Goal: Information Seeking & Learning: Learn about a topic

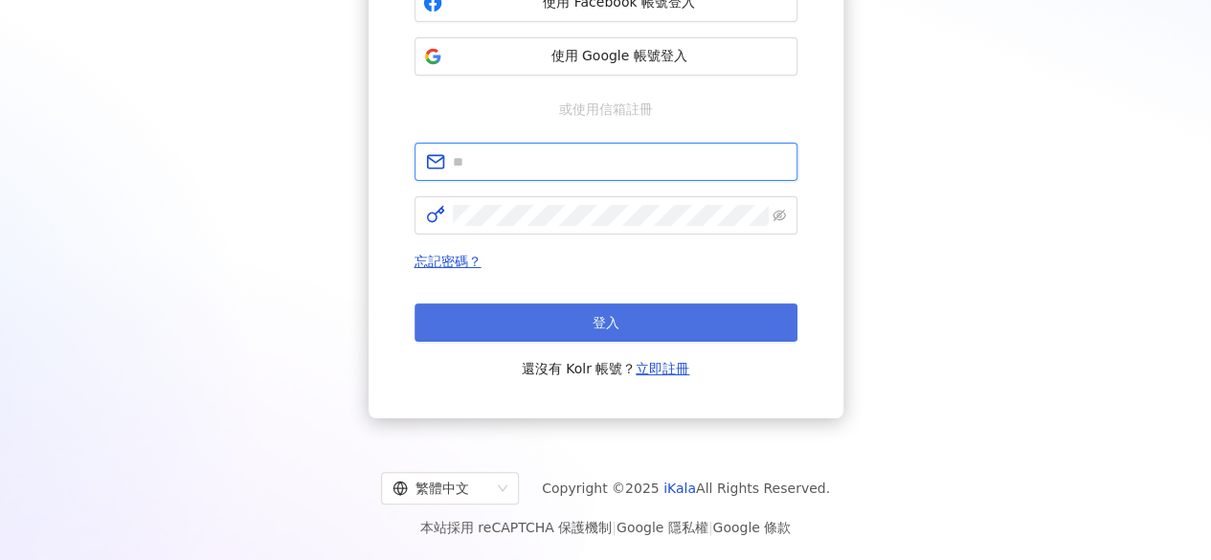
type input "**********"
click at [525, 325] on button "登入" at bounding box center [606, 323] width 383 height 38
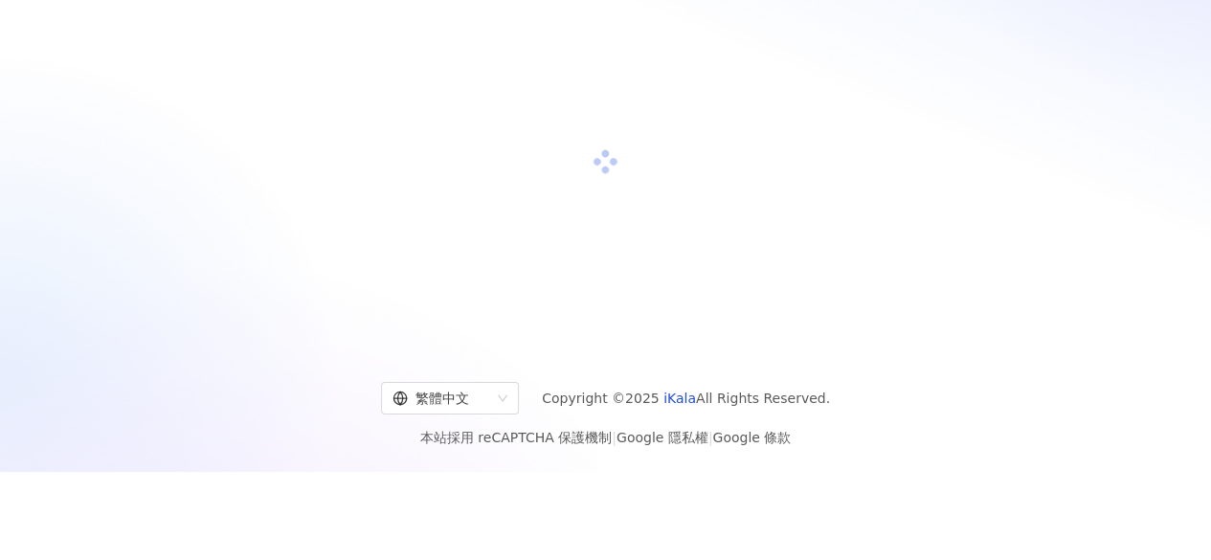
scroll to position [257, 0]
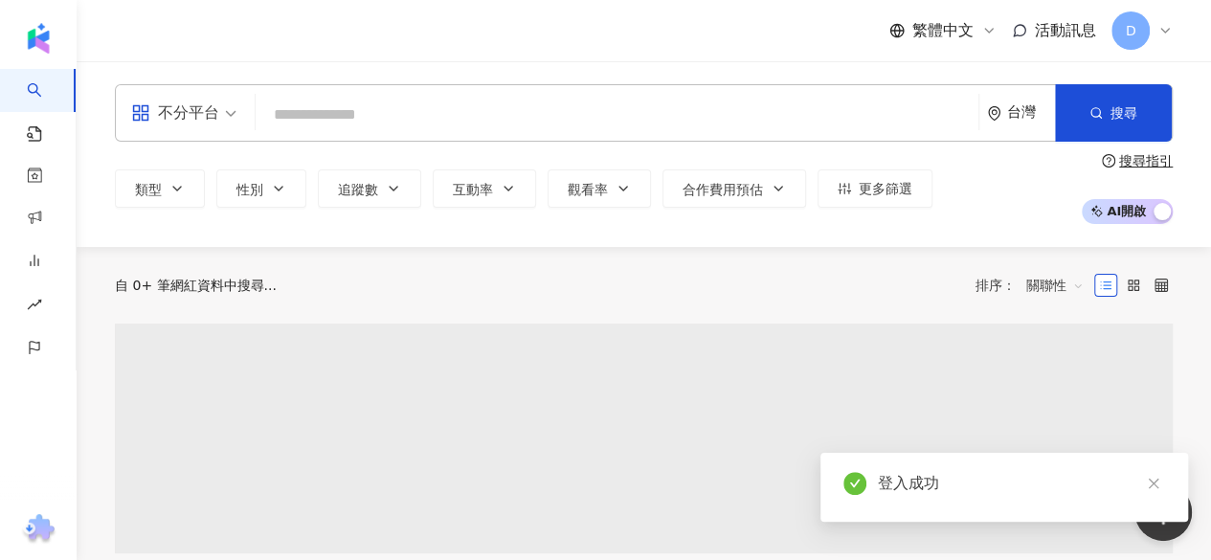
click at [407, 118] on input "search" at bounding box center [617, 115] width 708 height 36
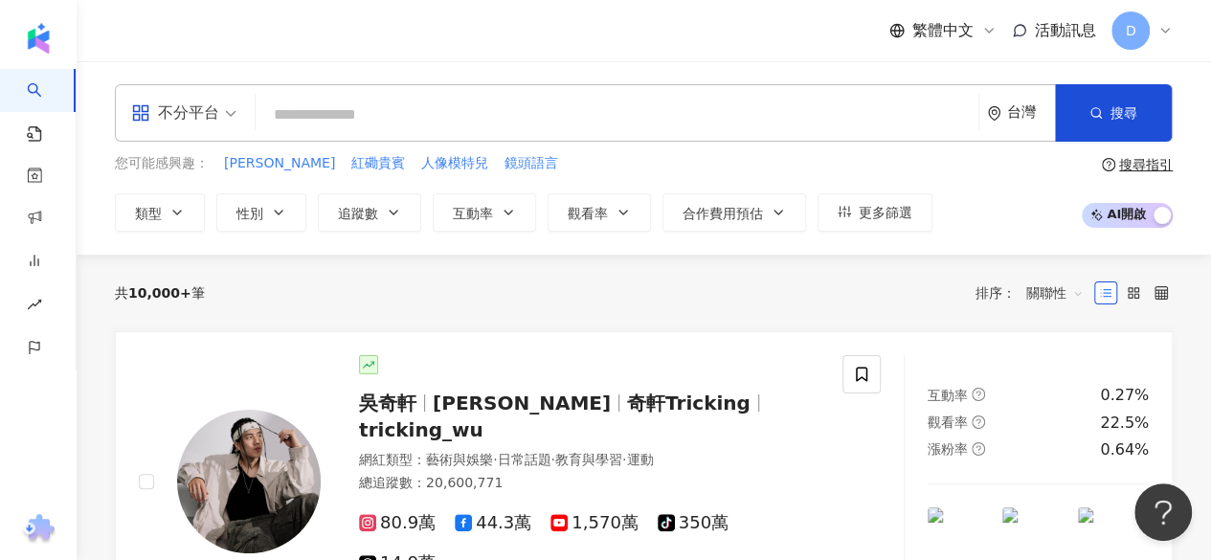
click at [396, 118] on input "search" at bounding box center [617, 115] width 708 height 36
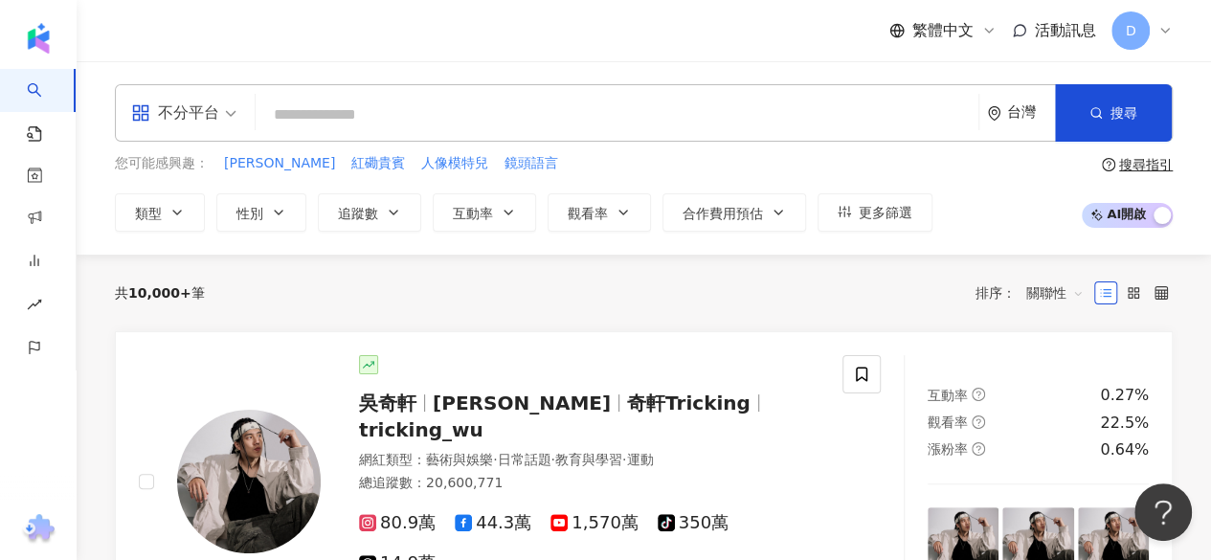
click at [397, 118] on input "search" at bounding box center [617, 115] width 708 height 36
paste input "**********"
type input "**********"
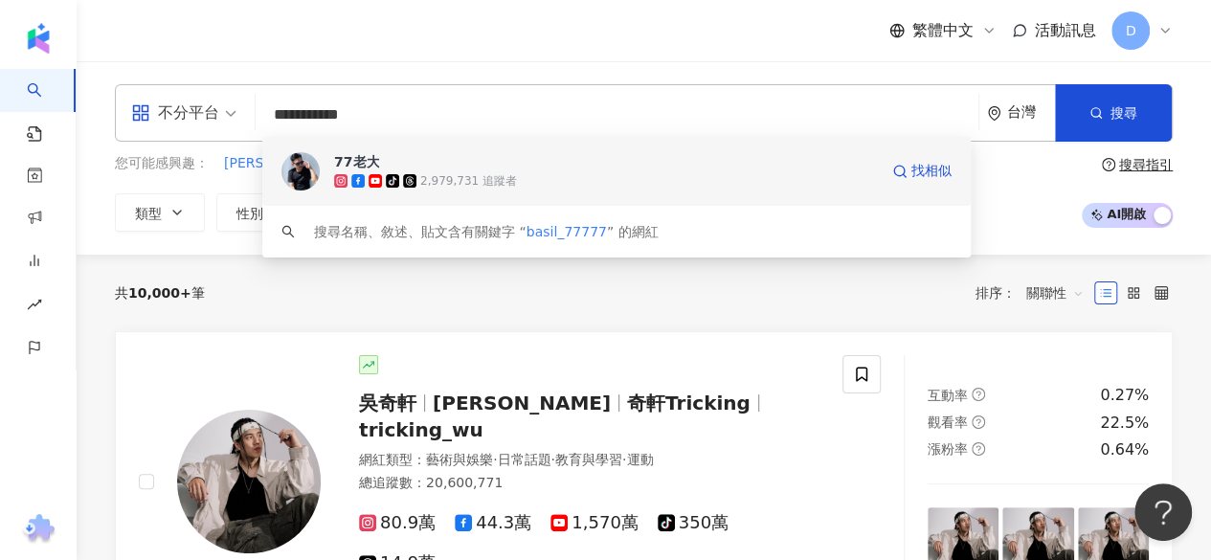
click at [310, 183] on img at bounding box center [300, 171] width 38 height 38
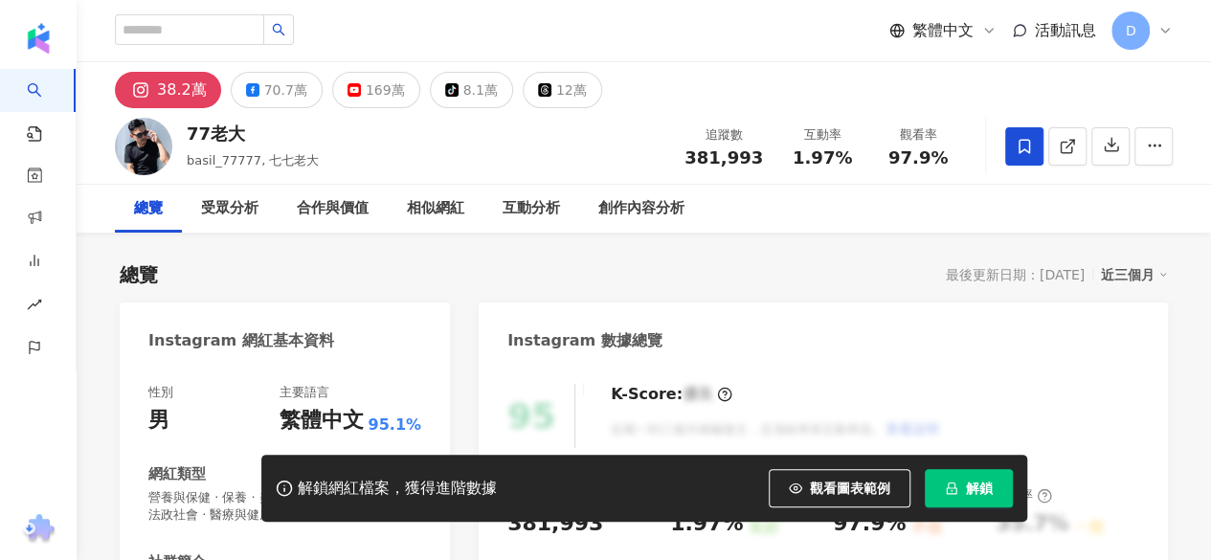
click at [951, 487] on icon "lock" at bounding box center [951, 488] width 13 height 13
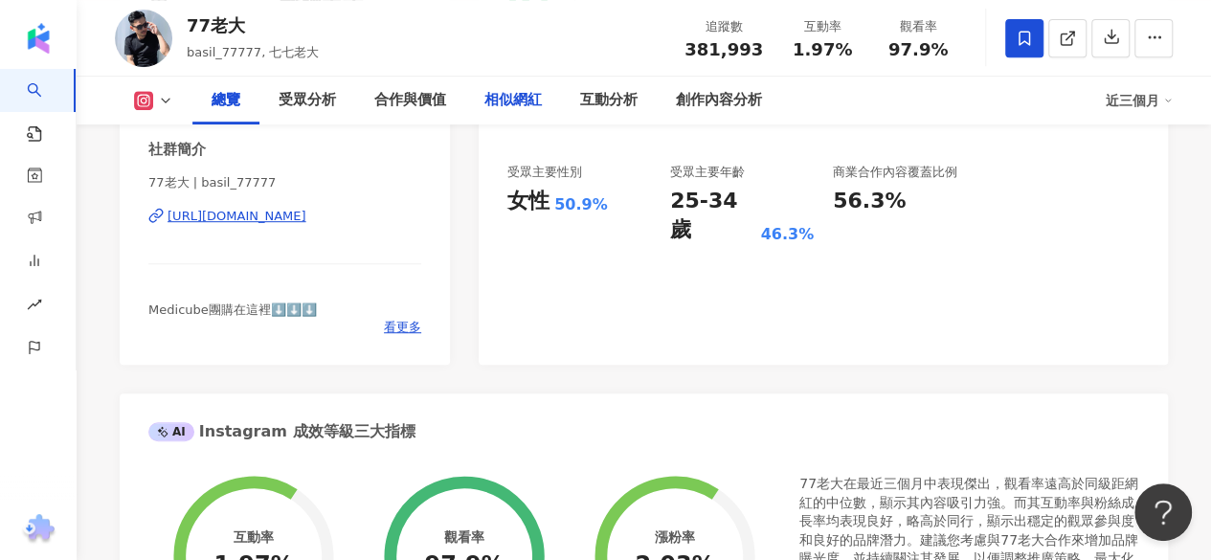
scroll to position [412, 0]
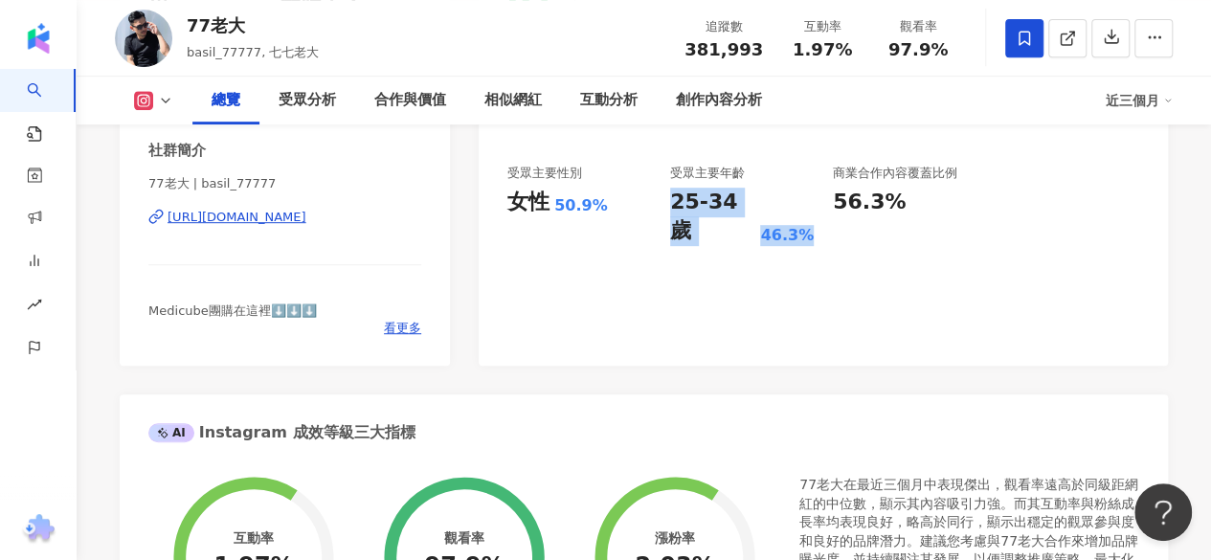
drag, startPoint x: 661, startPoint y: 206, endPoint x: 810, endPoint y: 195, distance: 149.7
click at [810, 195] on div "追蹤數 381,993 互動率 1.97% 良好 觀看率 97.9% 優秀 漲粉率 2.03% 良好 受眾主要性別 女性 50.9% 受眾主要年齡 25-34…" at bounding box center [823, 160] width 632 height 171
click at [606, 252] on div "91 K-Score : 優良 近期一到三個月積極發文，且漲粉率與互動率高。 查看說明 追蹤數 381,993 互動率 1.97% 良好 觀看率 97.9% …" at bounding box center [823, 159] width 689 height 413
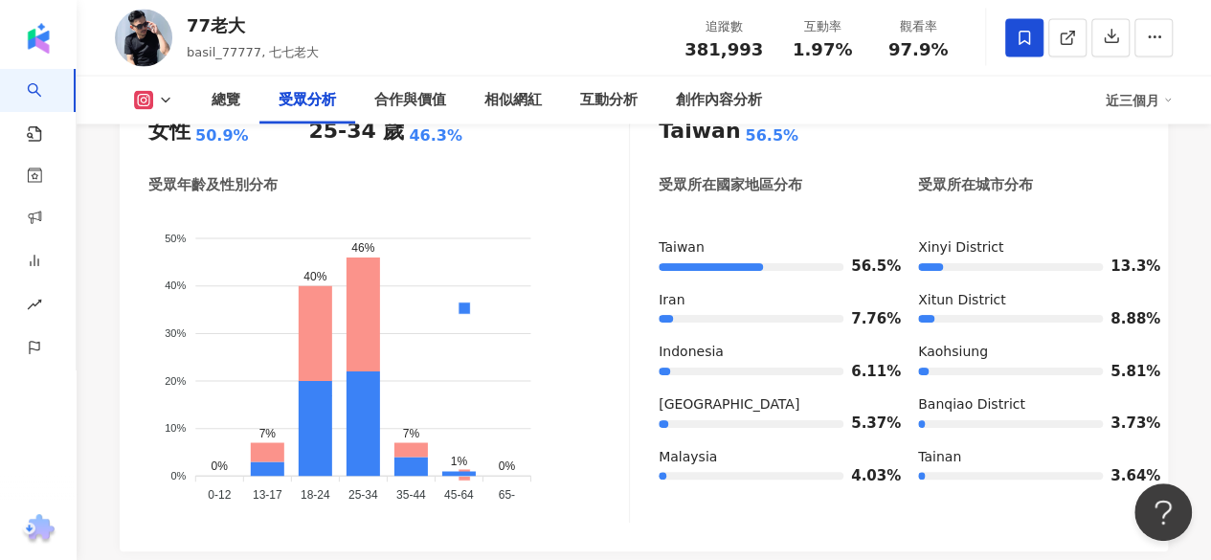
scroll to position [1819, 0]
click at [484, 285] on foreignobject "男性 女性" at bounding box center [388, 358] width 481 height 299
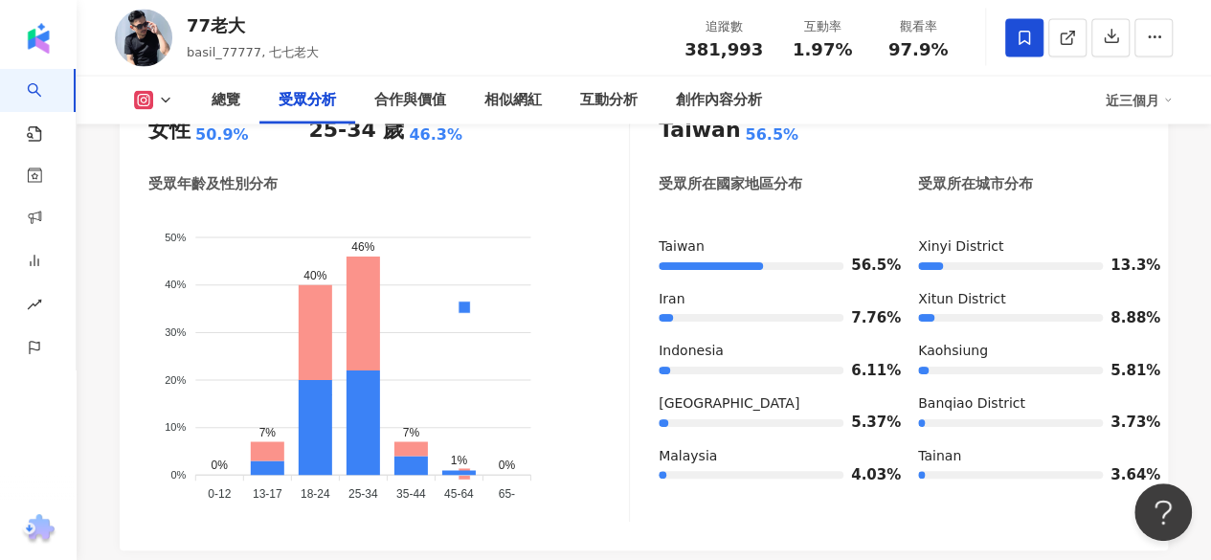
click at [484, 285] on foreignobject "男性 女性" at bounding box center [388, 358] width 481 height 299
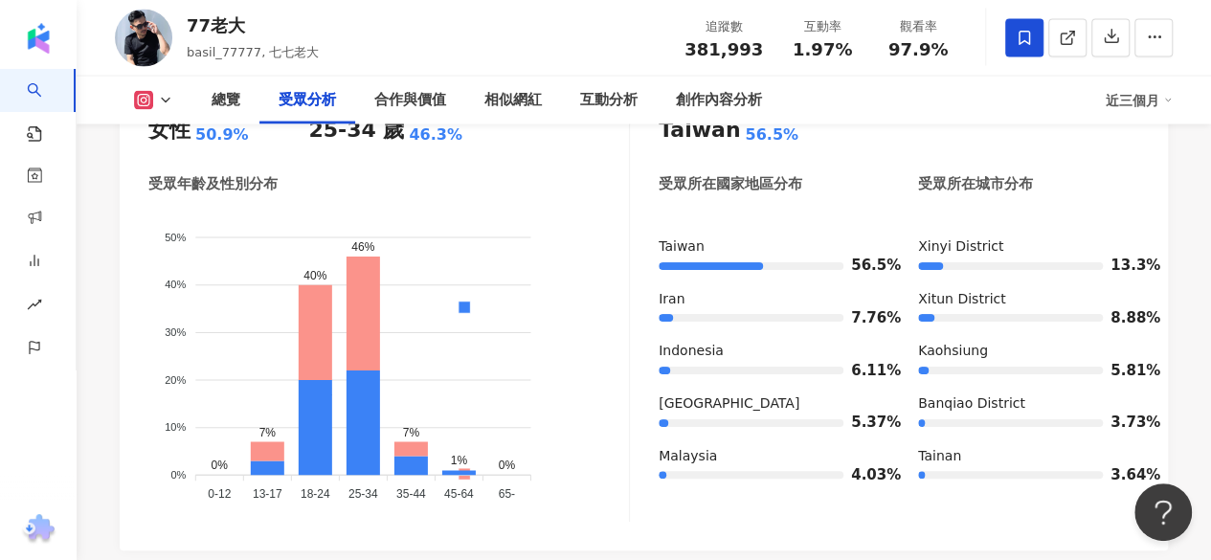
click at [484, 285] on foreignobject "男性 女性" at bounding box center [388, 358] width 481 height 299
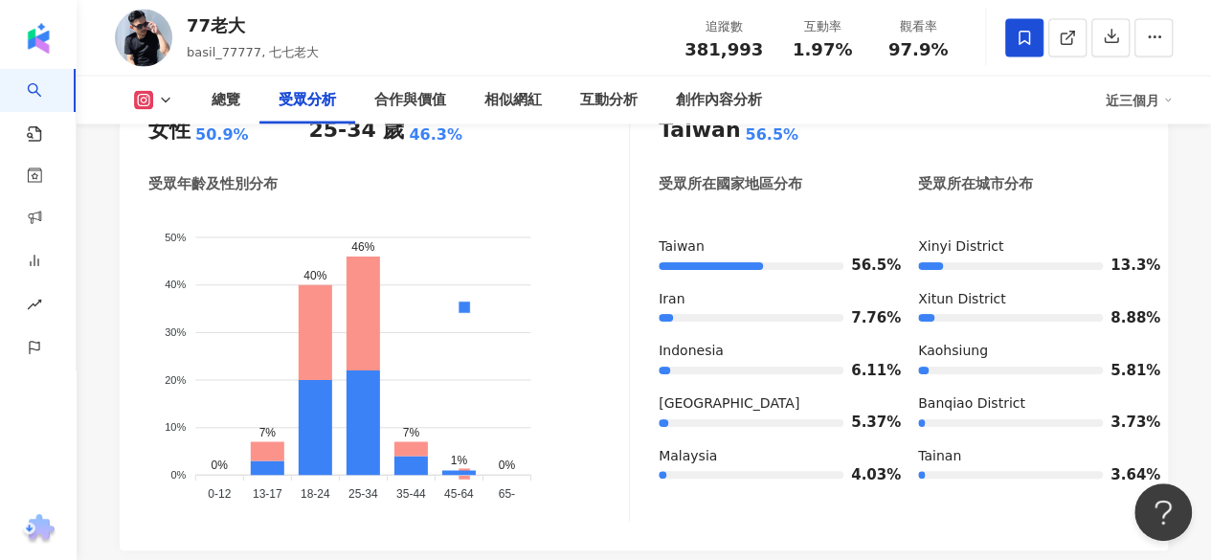
click at [484, 285] on foreignobject "男性 女性" at bounding box center [388, 358] width 481 height 299
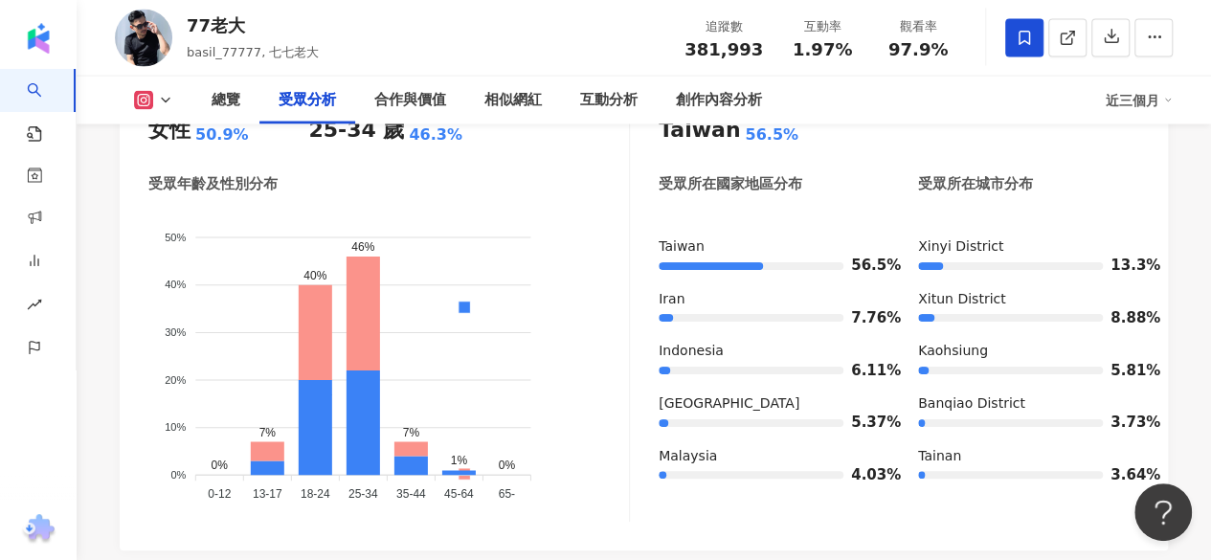
click at [484, 285] on foreignobject "男性 女性" at bounding box center [388, 358] width 481 height 299
